Goal: Task Accomplishment & Management: Use online tool/utility

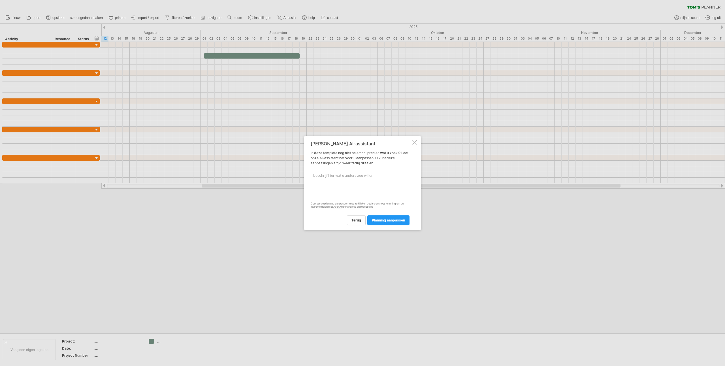
click at [344, 191] on textarea at bounding box center [361, 185] width 101 height 28
type textarea "Kleur vologorde"
click at [390, 223] on span "planning aanpassen" at bounding box center [388, 220] width 33 height 4
click at [385, 196] on div "AI powered project planning Geef de AI-assist wat context aub. Beschrijf uw pro…" at bounding box center [361, 183] width 101 height 90
click at [328, 210] on span "volgende" at bounding box center [323, 212] width 16 height 4
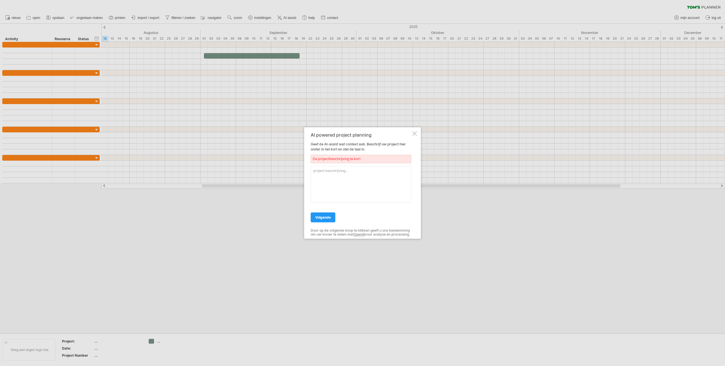
click at [419, 132] on div "AI powered project planning Geef de AI-assist wat context aub. Beschrijf uw pro…" at bounding box center [362, 183] width 117 height 112
click at [416, 132] on div "AI powered project planning Geef de AI-assist wat context aub. Beschrijf uw pro…" at bounding box center [362, 183] width 117 height 112
click at [416, 132] on div at bounding box center [414, 133] width 5 height 5
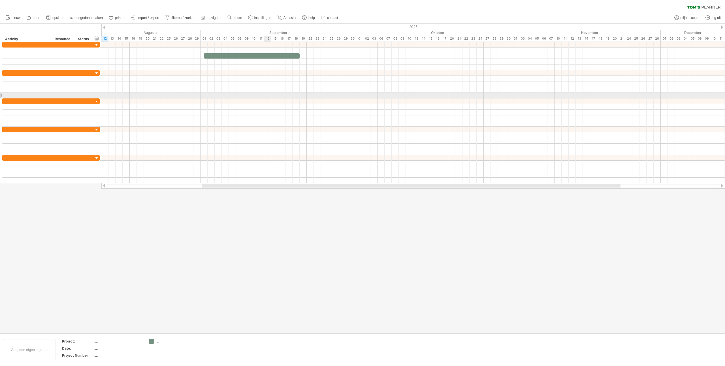
click at [266, 93] on div at bounding box center [412, 96] width 623 height 6
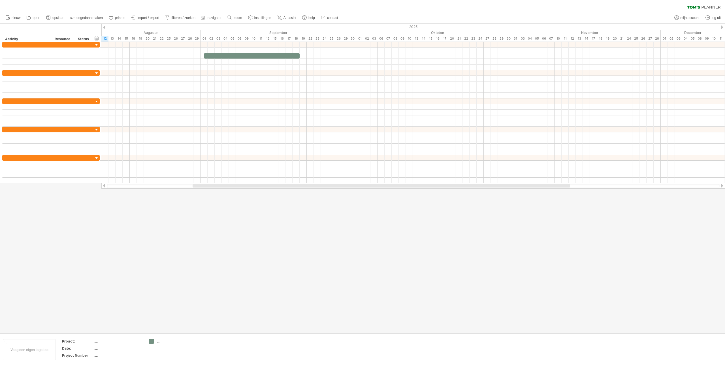
click at [18, 5] on div "wissen filter toepassen filter" at bounding box center [362, 6] width 725 height 12
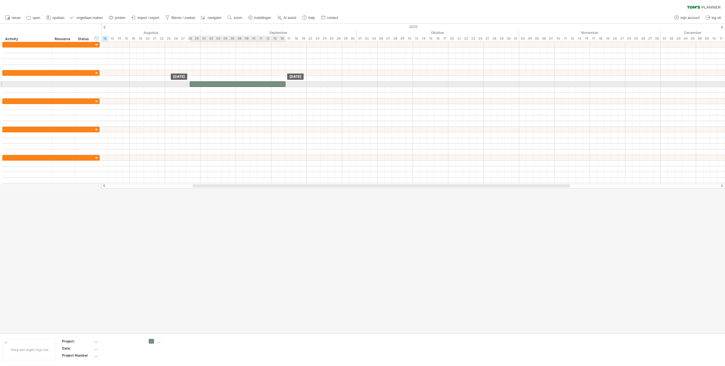
drag, startPoint x: 264, startPoint y: 56, endPoint x: 249, endPoint y: 87, distance: 34.6
click at [286, 84] on span at bounding box center [285, 84] width 2 height 5
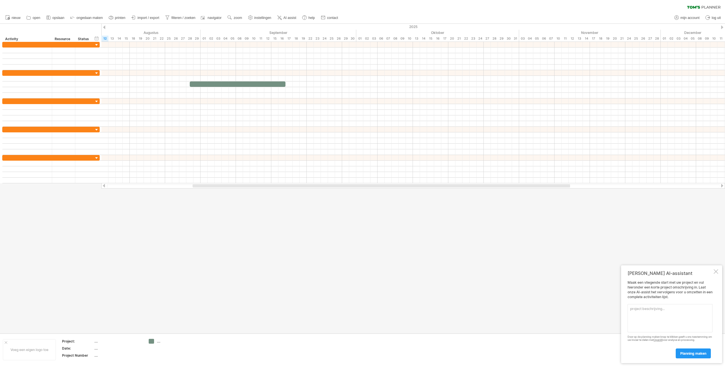
click at [717, 271] on div at bounding box center [715, 272] width 5 height 5
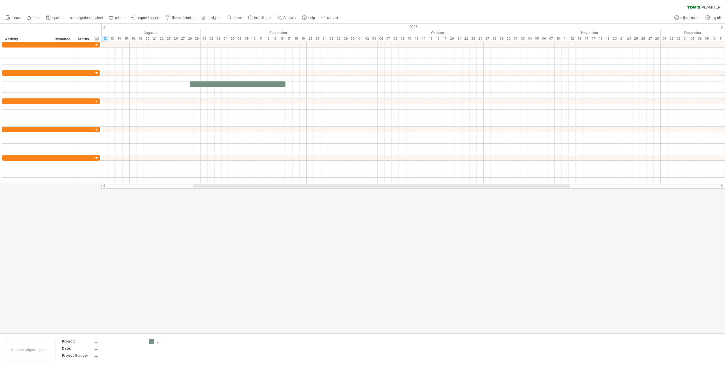
click at [705, 5] on div "wissen filter toepassen filter" at bounding box center [362, 6] width 725 height 12
click at [120, 258] on div at bounding box center [362, 179] width 725 height 310
click at [265, 16] on span "instellingen" at bounding box center [262, 18] width 17 height 4
select select "*"
select select "**"
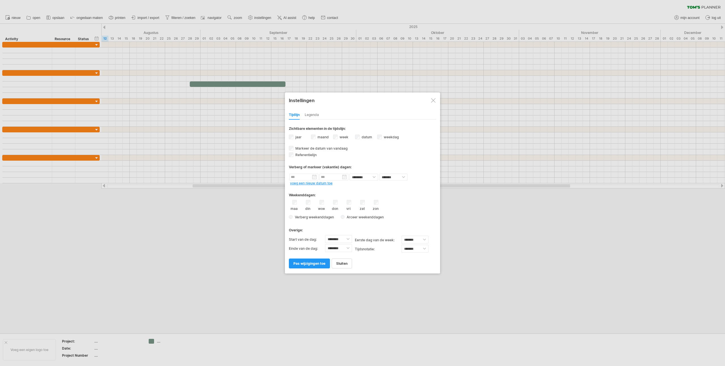
click at [390, 260] on div "sluiten pas wijzigingen toe" at bounding box center [362, 261] width 147 height 14
click at [312, 264] on span "pas wijzigingen toe" at bounding box center [309, 264] width 32 height 4
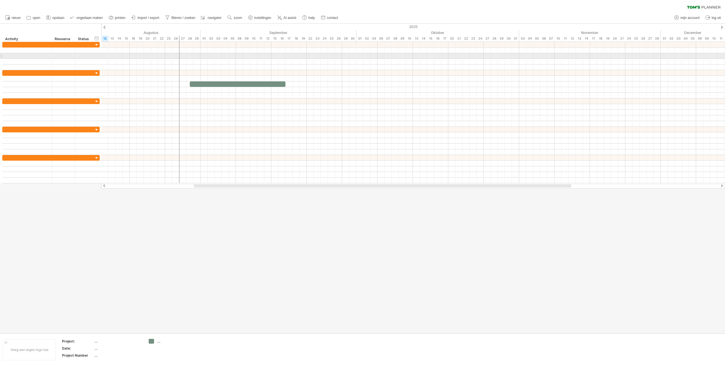
drag, startPoint x: 172, startPoint y: 50, endPoint x: 179, endPoint y: 57, distance: 9.2
click at [179, 57] on div at bounding box center [179, 113] width 1 height 142
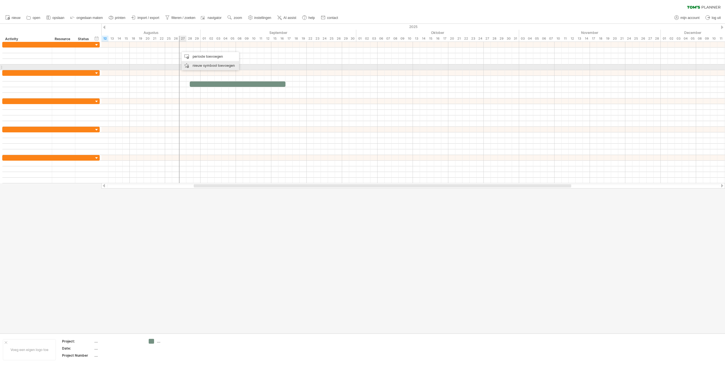
click at [193, 66] on div "nieuw symbool toevoegen" at bounding box center [209, 65] width 57 height 9
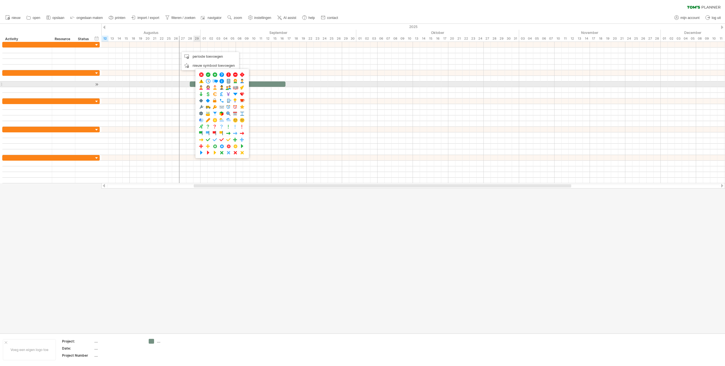
click at [202, 82] on span at bounding box center [201, 81] width 6 height 5
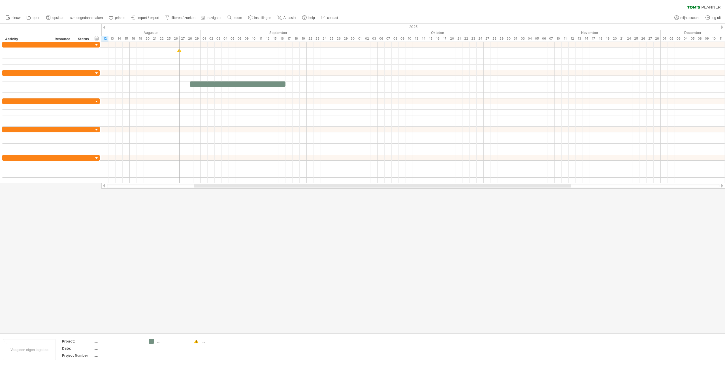
click at [179, 243] on div at bounding box center [362, 179] width 725 height 310
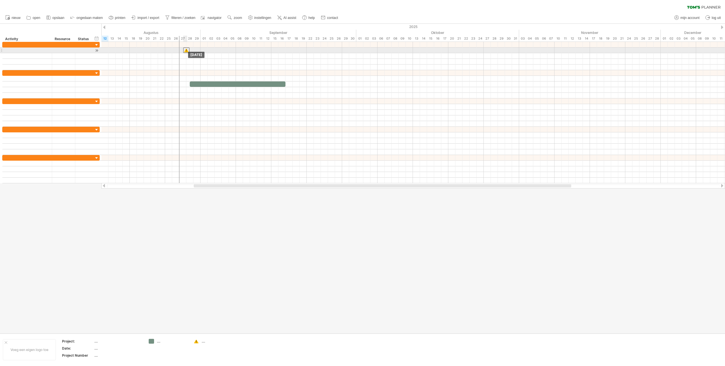
drag, startPoint x: 180, startPoint y: 51, endPoint x: 187, endPoint y: 52, distance: 6.6
click at [187, 52] on div at bounding box center [186, 50] width 6 height 5
click at [188, 52] on div at bounding box center [190, 50] width 6 height 5
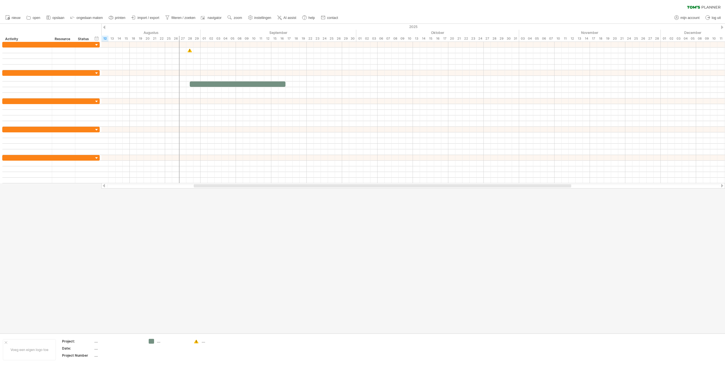
click at [191, 241] on div at bounding box center [362, 179] width 725 height 310
click at [256, 20] on link "instellingen" at bounding box center [260, 17] width 26 height 7
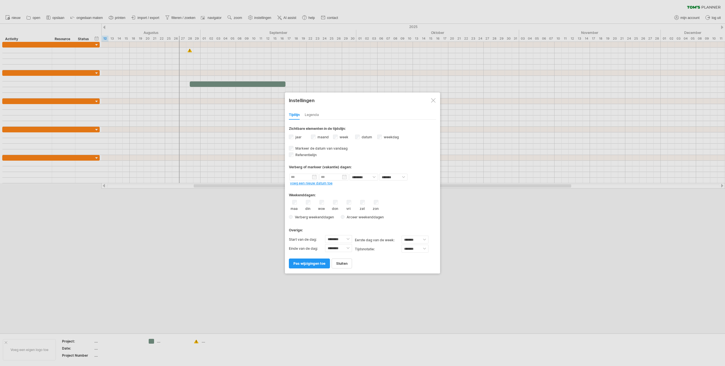
click at [313, 117] on div "Legenda" at bounding box center [312, 115] width 14 height 9
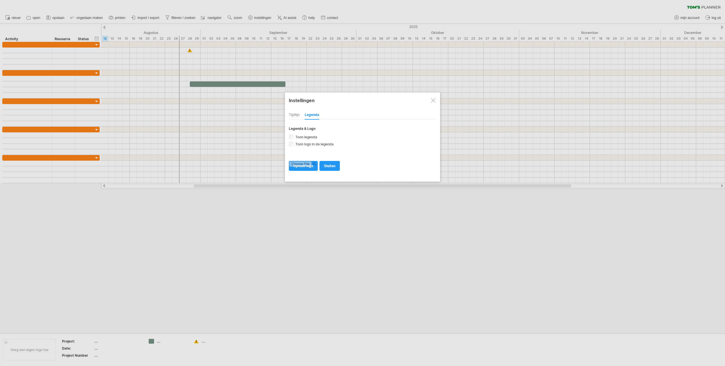
click at [293, 115] on div "Tijdlijn" at bounding box center [294, 115] width 11 height 9
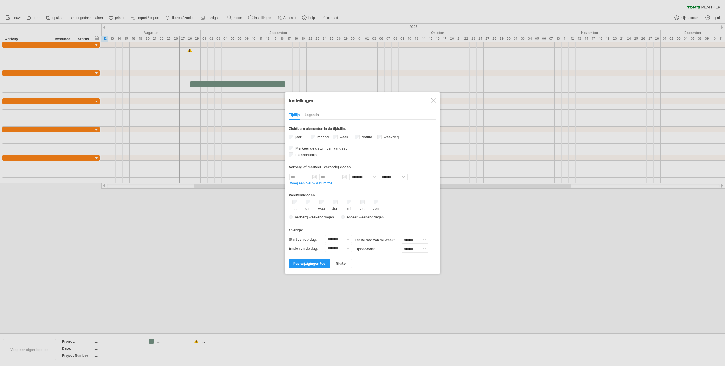
click at [224, 119] on div at bounding box center [362, 183] width 725 height 366
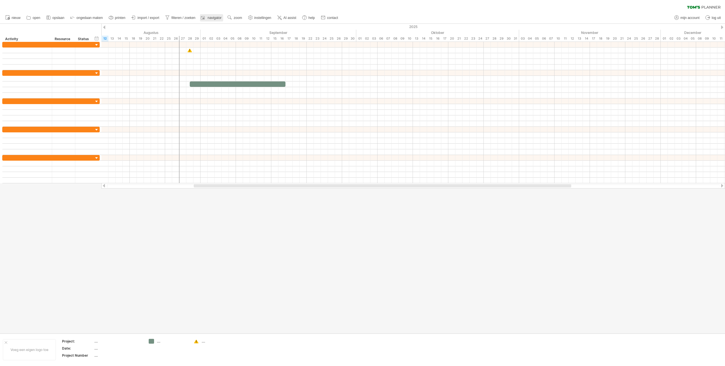
click at [214, 17] on span "navigator" at bounding box center [215, 18] width 14 height 4
click at [324, 18] on use at bounding box center [323, 18] width 6 height 6
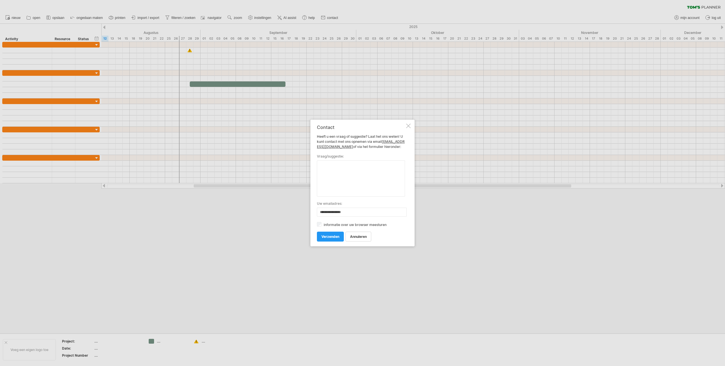
click at [324, 18] on div at bounding box center [362, 183] width 725 height 366
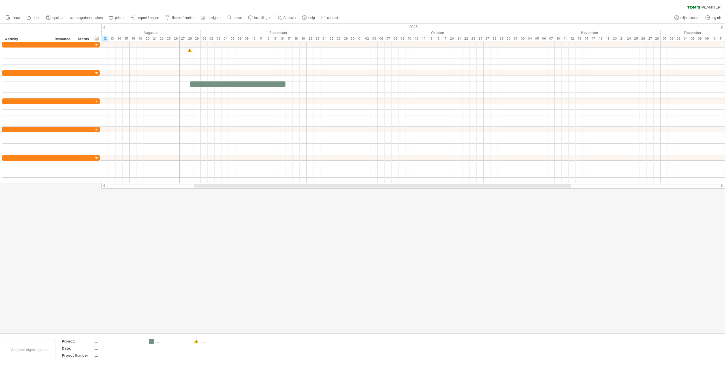
click at [325, 18] on use at bounding box center [323, 18] width 6 height 6
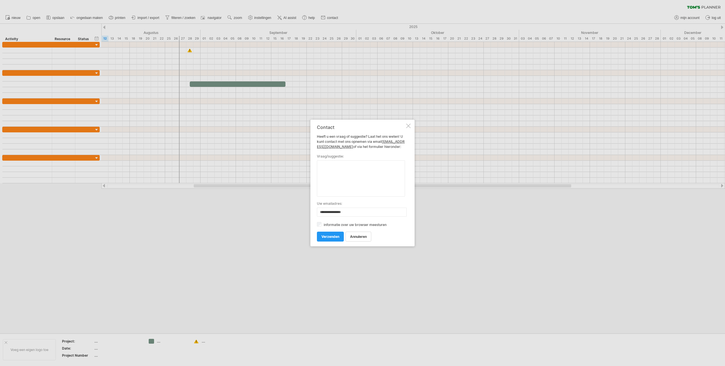
click at [325, 18] on div at bounding box center [362, 183] width 725 height 366
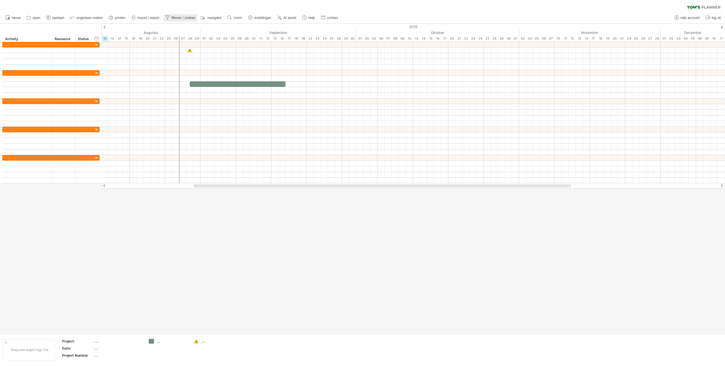
click at [189, 17] on span "filteren / zoeken" at bounding box center [183, 18] width 24 height 4
type input "**********"
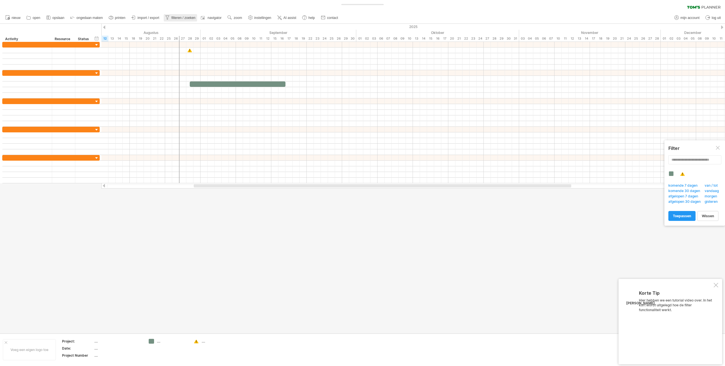
click at [187, 17] on span "filteren / zoeken" at bounding box center [183, 18] width 24 height 4
